Goal: Find specific page/section: Find specific page/section

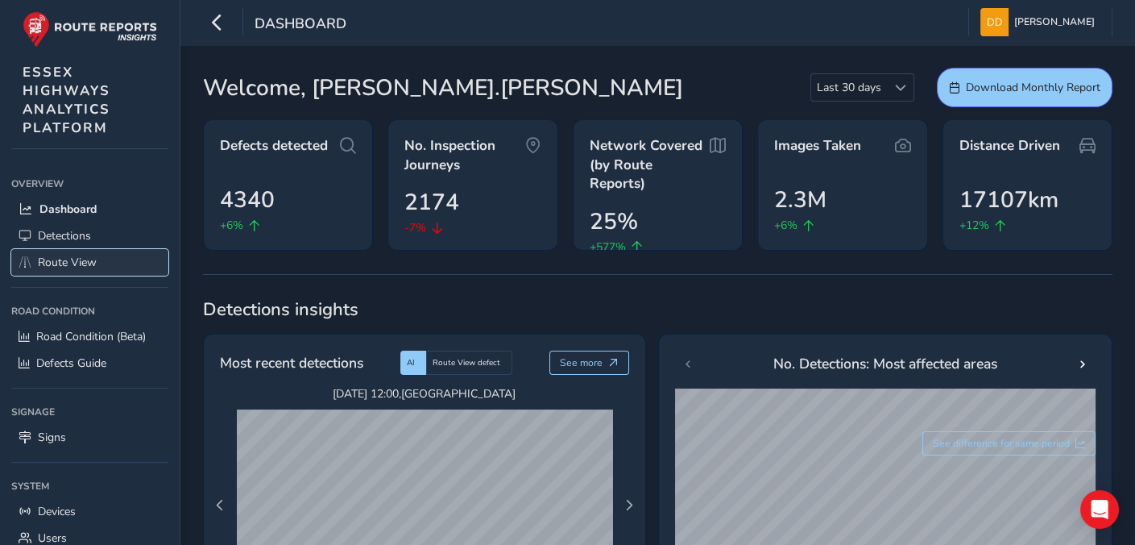
click at [76, 264] on span "Route View" at bounding box center [67, 262] width 59 height 15
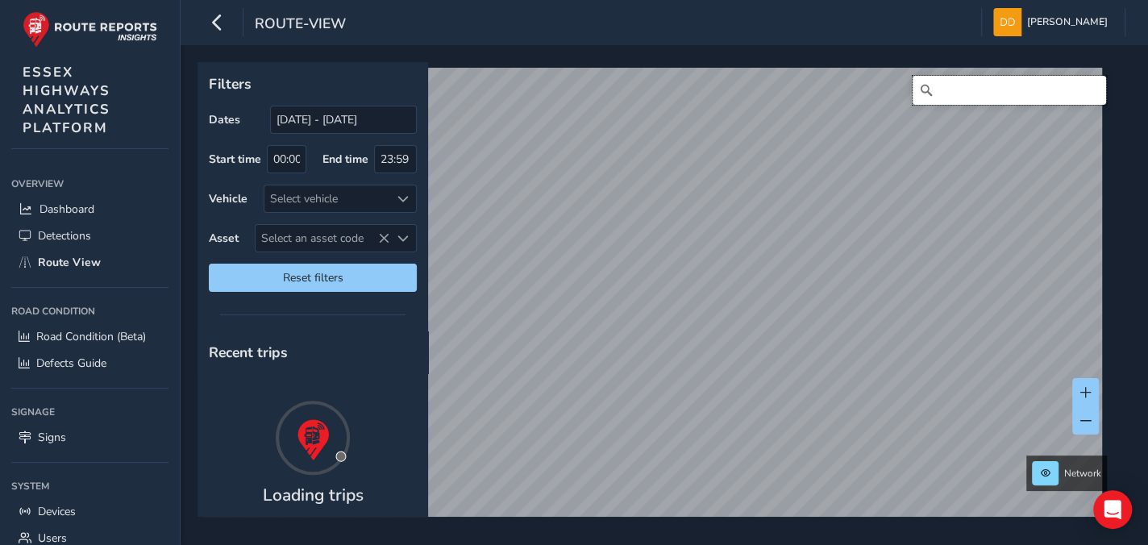
click at [970, 89] on input "Search" at bounding box center [1008, 90] width 193 height 29
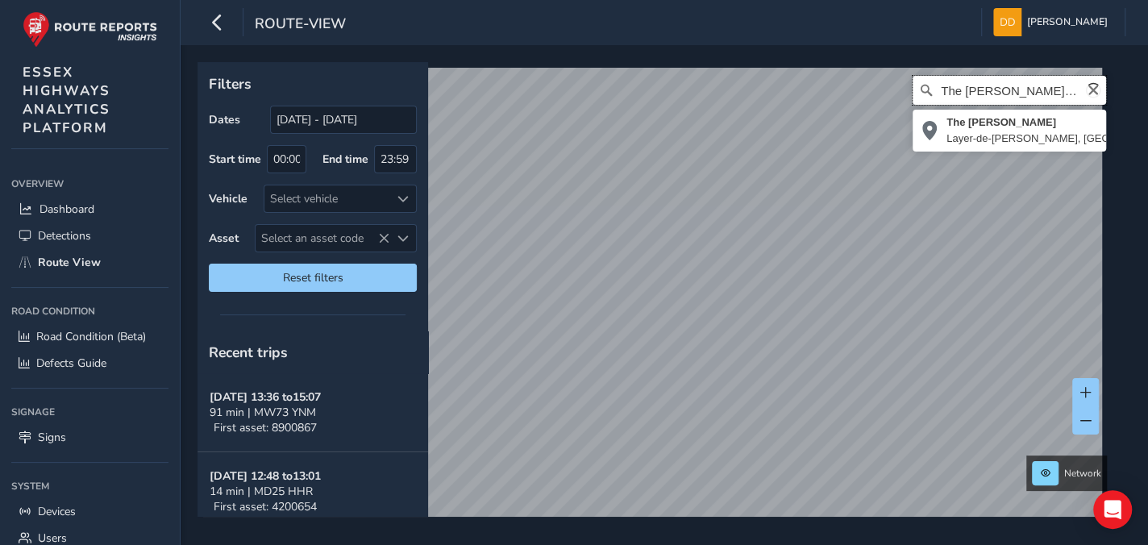
scroll to position [0, 7]
type input "The [PERSON_NAME], Layer-de-[PERSON_NAME], [GEOGRAPHIC_DATA], [GEOGRAPHIC_DATA]…"
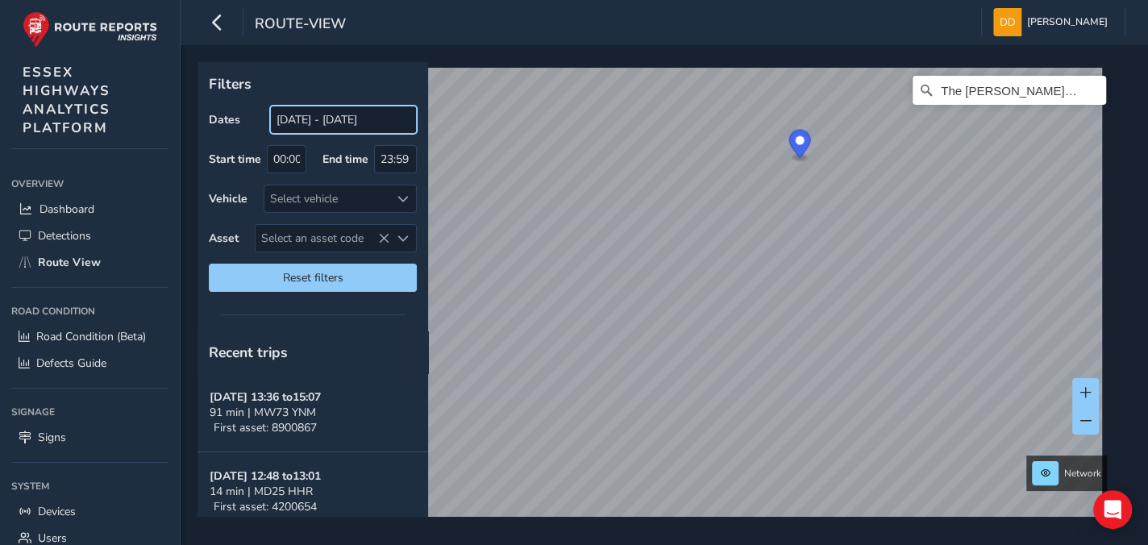
click at [299, 124] on input "[DATE] - [DATE]" at bounding box center [343, 120] width 147 height 28
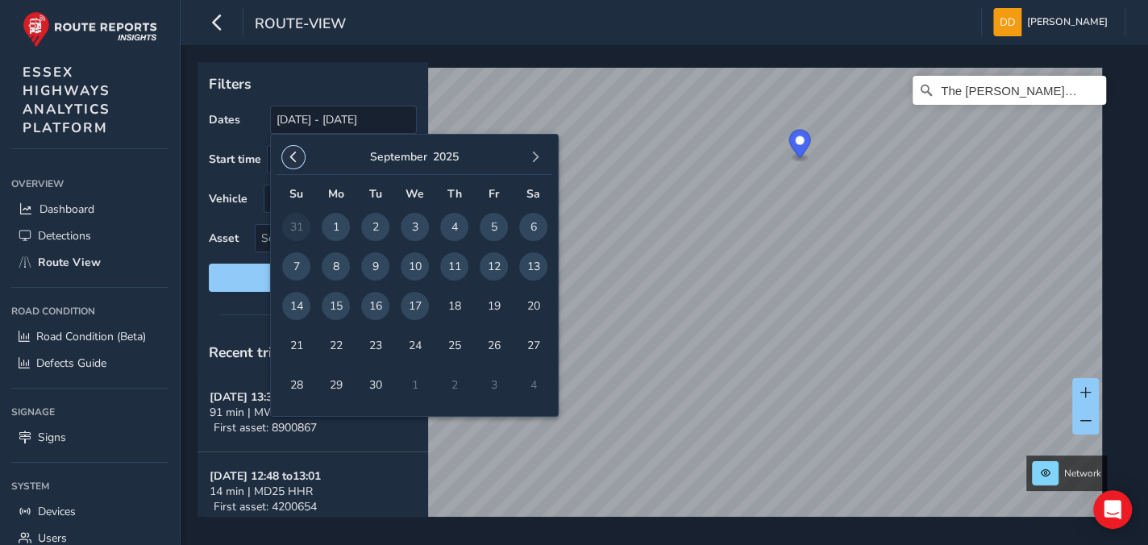
click at [295, 157] on span "button" at bounding box center [293, 157] width 11 height 11
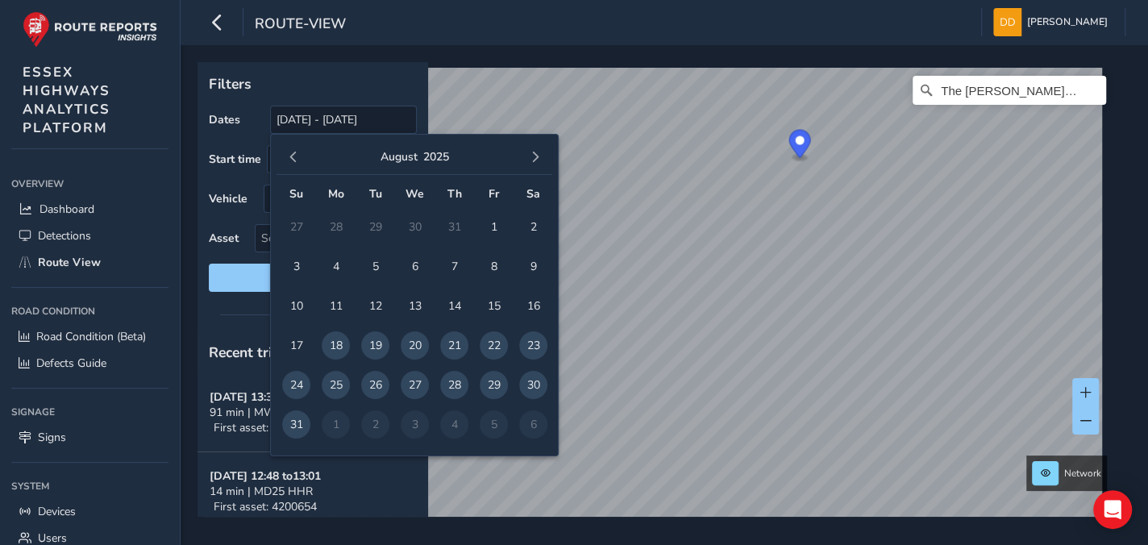
click at [295, 157] on span "button" at bounding box center [293, 157] width 11 height 11
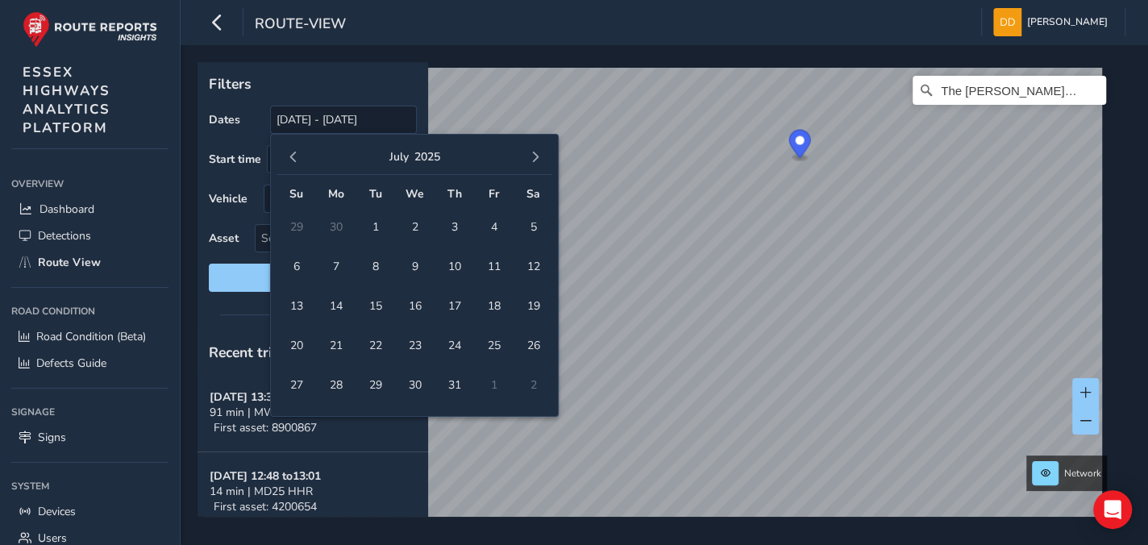
click at [295, 157] on span "button" at bounding box center [293, 157] width 11 height 11
click at [376, 229] on span "3" at bounding box center [375, 227] width 28 height 28
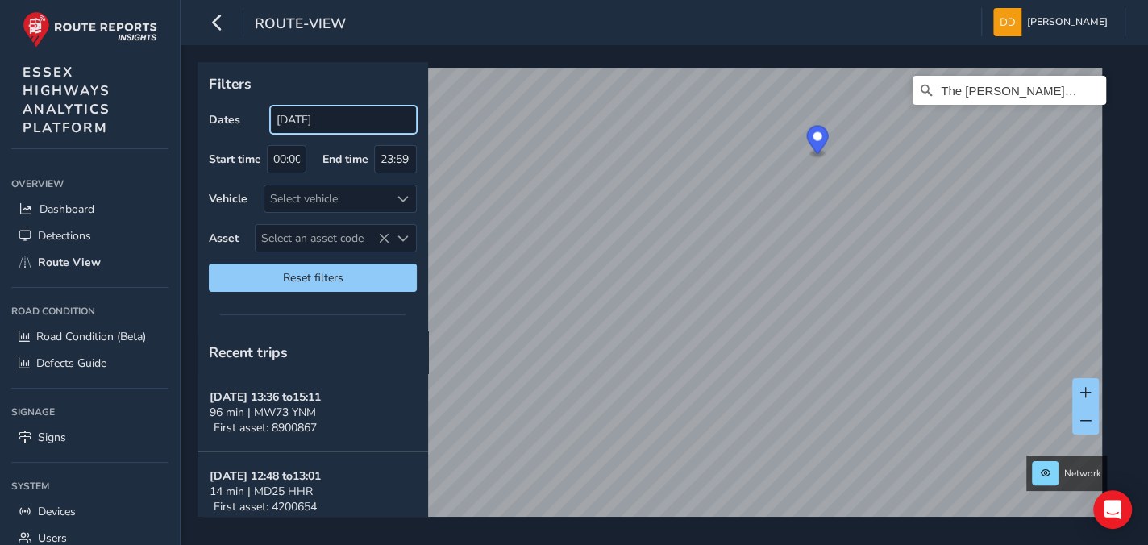
click at [345, 117] on input "[DATE]" at bounding box center [343, 120] width 147 height 28
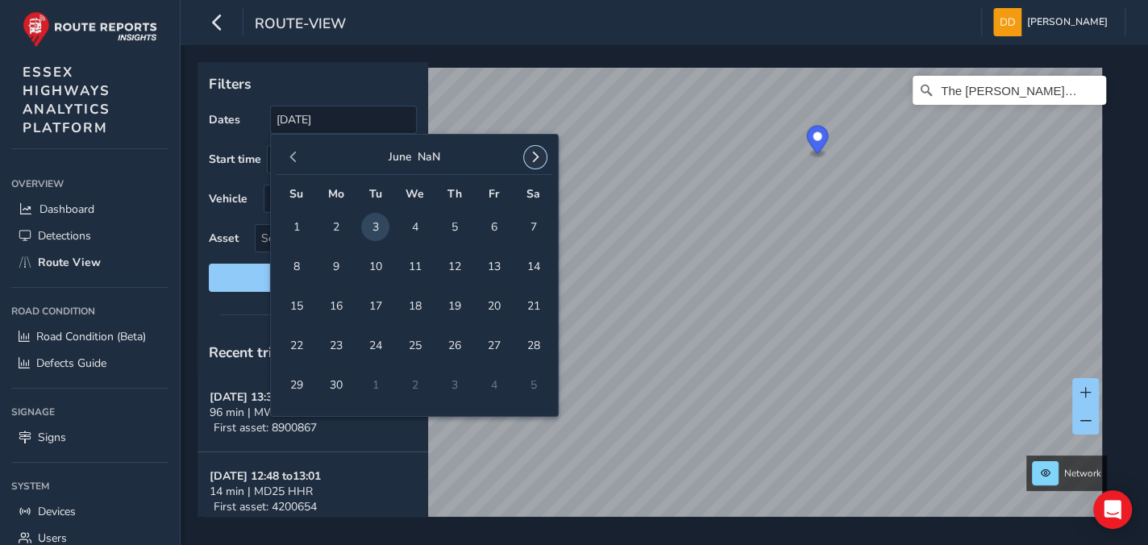
click at [533, 161] on span "button" at bounding box center [534, 157] width 11 height 11
click at [419, 220] on span "2" at bounding box center [415, 227] width 28 height 28
type input "[DATE] - [DATE]"
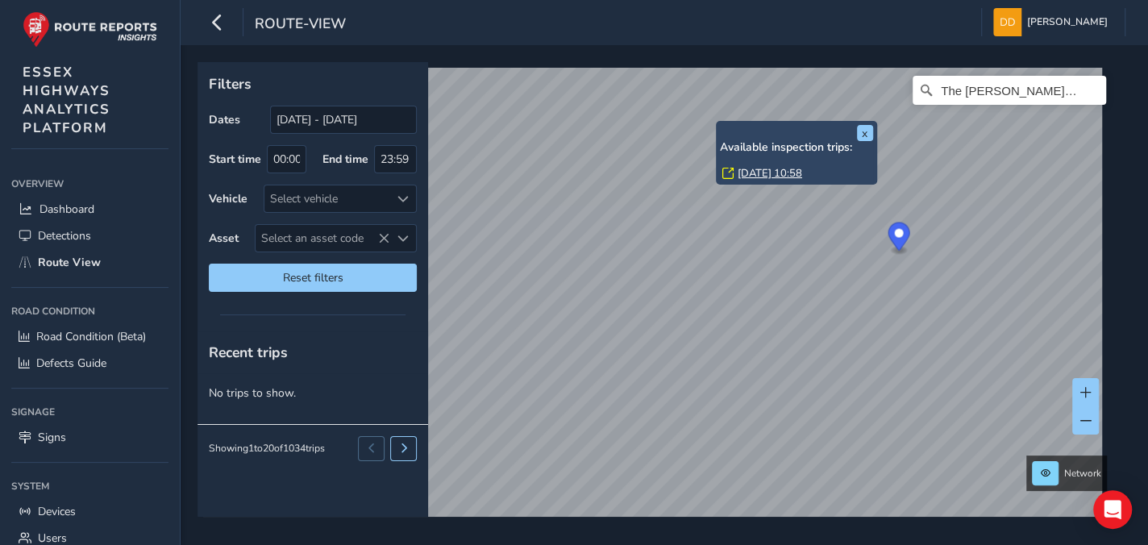
click at [748, 170] on link "[DATE] 10:58" at bounding box center [769, 173] width 64 height 15
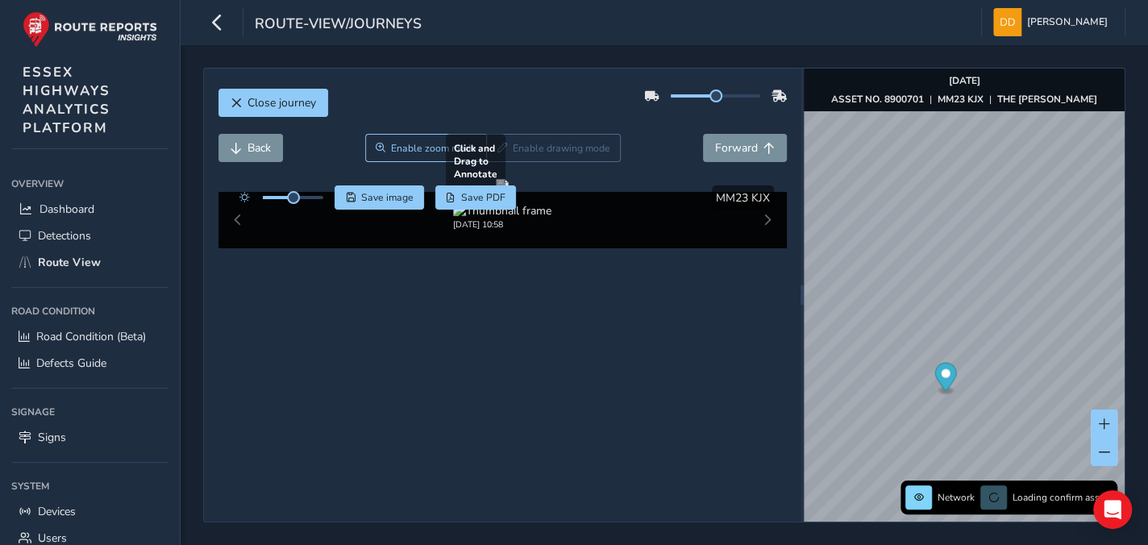
drag, startPoint x: 439, startPoint y: 353, endPoint x: 635, endPoint y: 276, distance: 210.6
click at [508, 192] on div at bounding box center [502, 185] width 13 height 13
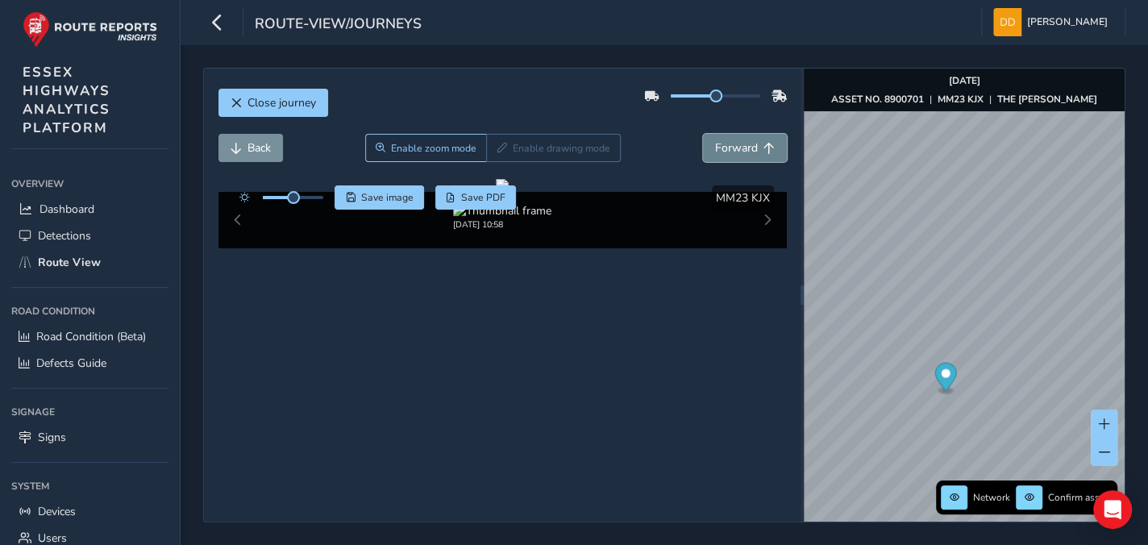
click at [737, 152] on span "Forward" at bounding box center [736, 147] width 43 height 15
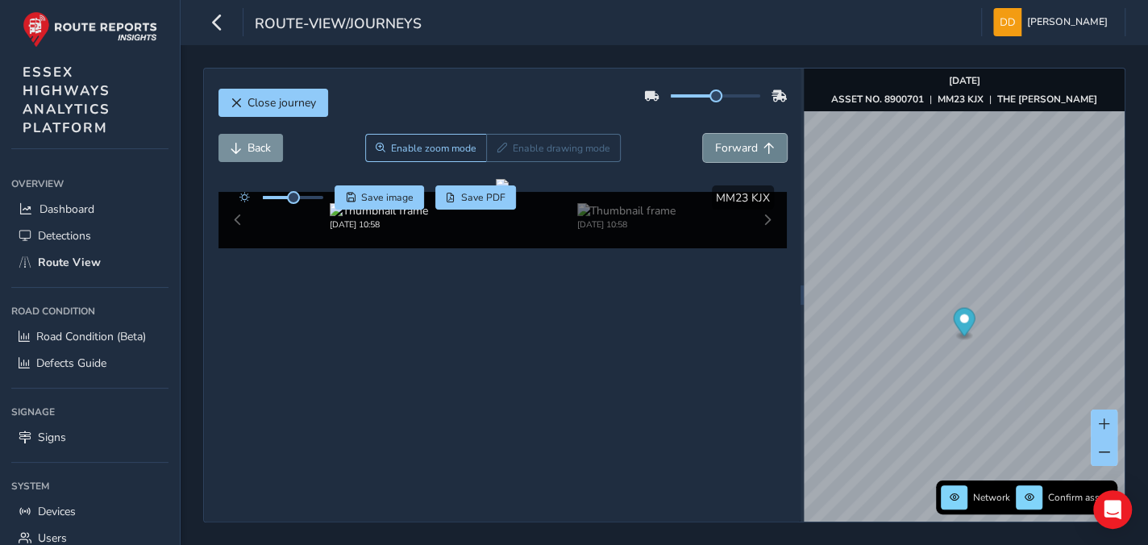
click at [737, 152] on span "Forward" at bounding box center [736, 147] width 43 height 15
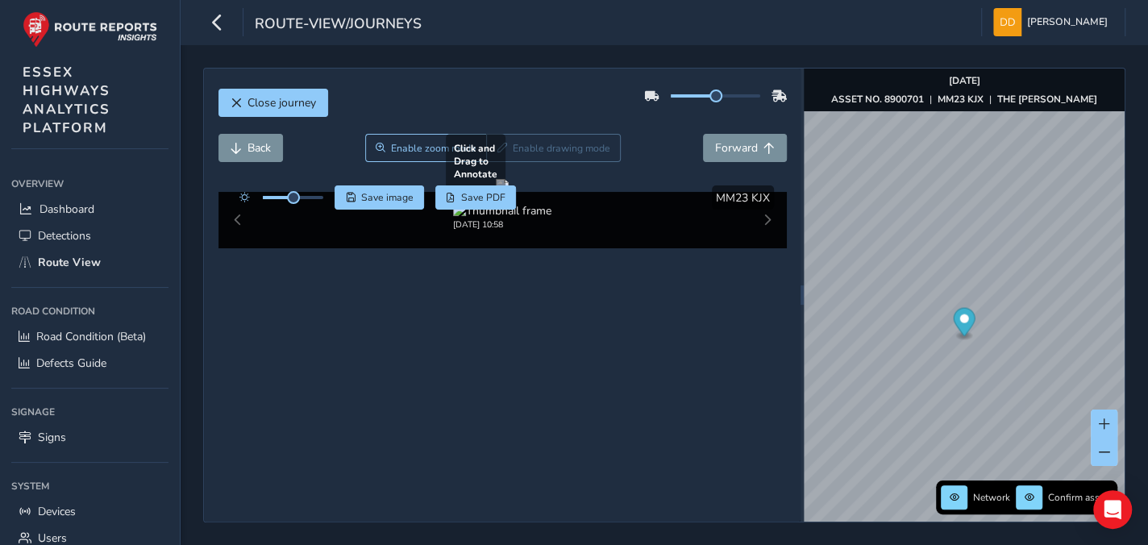
click at [496, 192] on div at bounding box center [502, 185] width 13 height 13
click at [305, 117] on div "Close journey" at bounding box center [502, 109] width 568 height 52
click at [289, 101] on span "Close journey" at bounding box center [281, 102] width 68 height 15
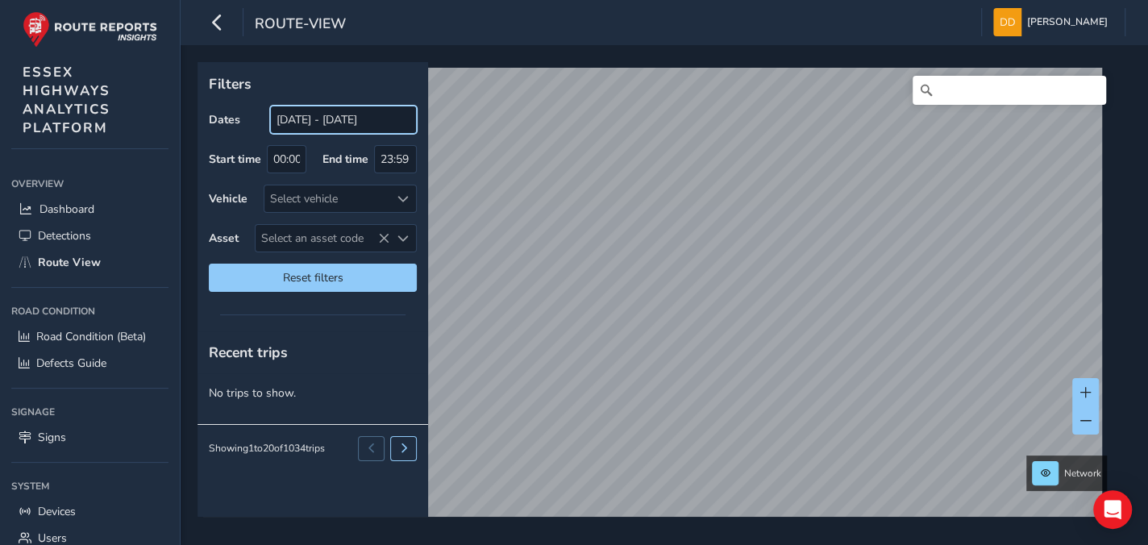
click at [305, 121] on input "[DATE] - [DATE]" at bounding box center [343, 120] width 147 height 28
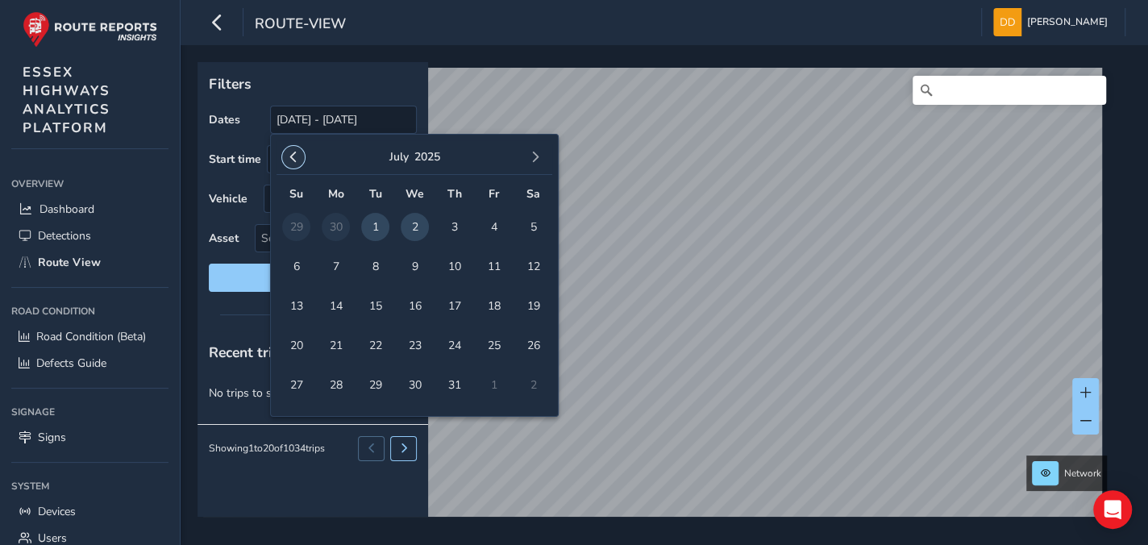
click at [293, 156] on span "button" at bounding box center [293, 157] width 11 height 11
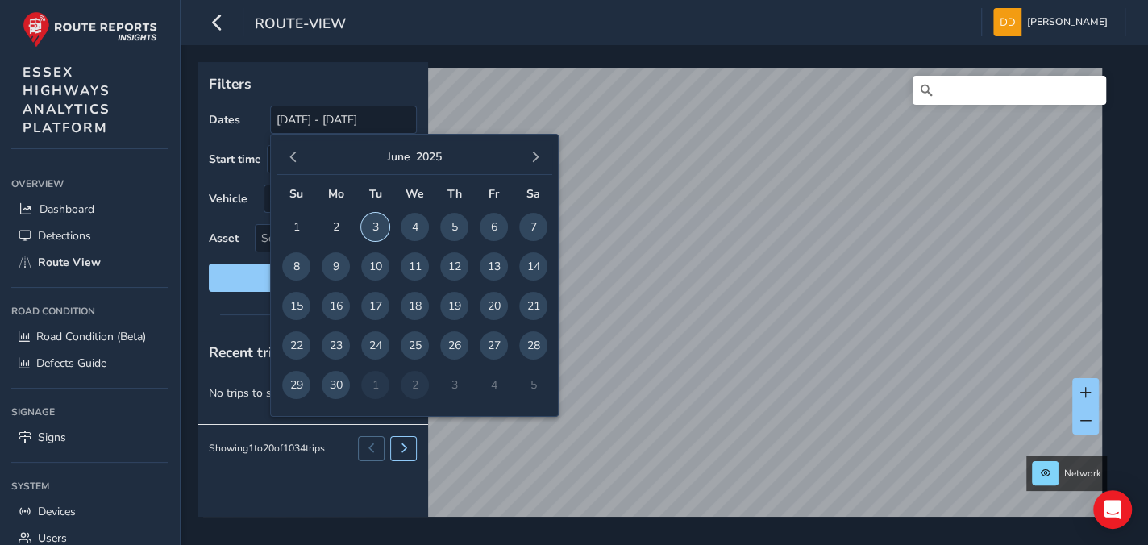
click at [374, 229] on span "3" at bounding box center [375, 227] width 28 height 28
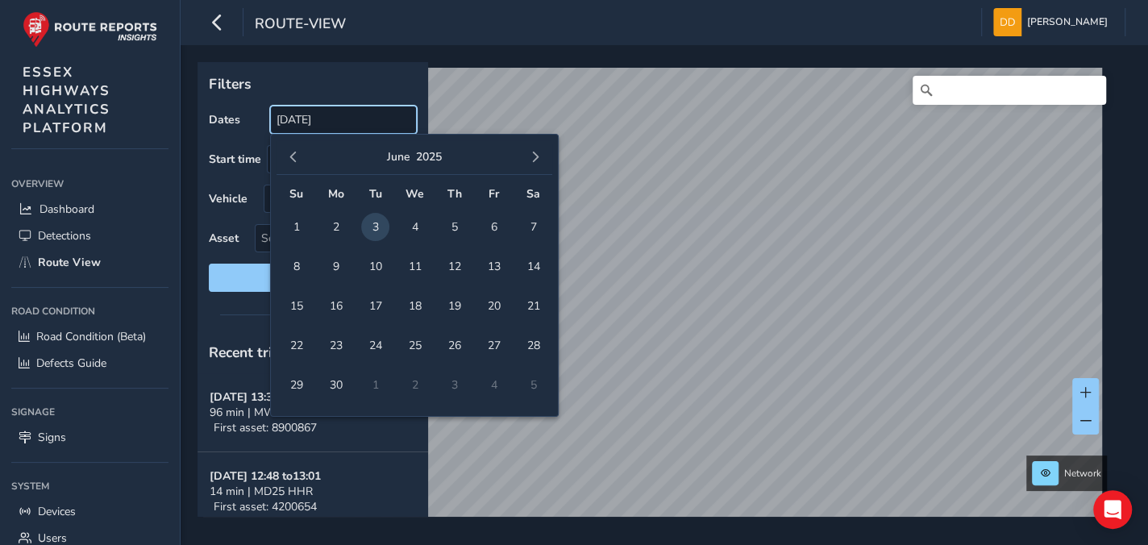
click at [347, 124] on input "[DATE]" at bounding box center [343, 120] width 147 height 28
click at [531, 160] on span "button" at bounding box center [534, 157] width 11 height 11
click at [461, 270] on span "10" at bounding box center [454, 266] width 28 height 28
type input "[DATE] - [DATE]"
